Goal: Task Accomplishment & Management: Manage account settings

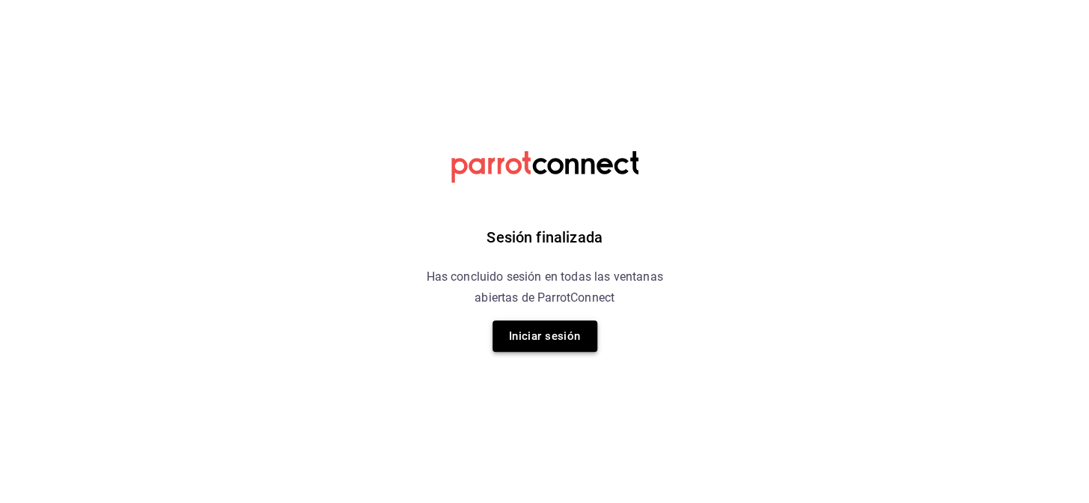
click at [564, 343] on button "Iniciar sesión" at bounding box center [544, 335] width 105 height 31
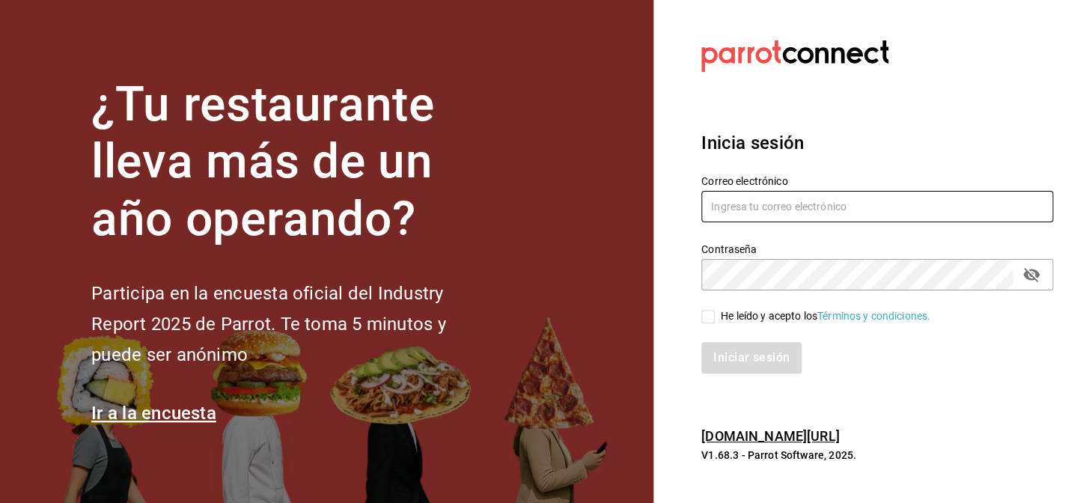
type input "[EMAIL_ADDRESS][DOMAIN_NAME]"
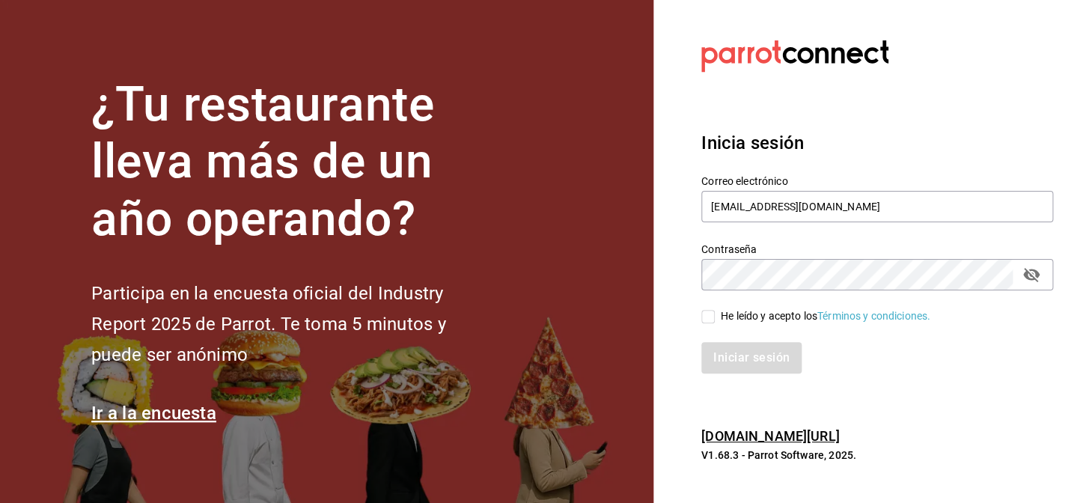
click at [706, 321] on input "He leído y acepto los Términos y condiciones." at bounding box center [707, 316] width 13 height 13
checkbox input "true"
click at [756, 356] on button "Iniciar sesión" at bounding box center [752, 357] width 102 height 31
